Goal: Find specific page/section: Find specific page/section

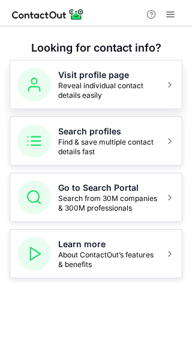
click at [73, 82] on span "Reveal individual contact details easily" at bounding box center [108, 90] width 100 height 19
